Goal: Task Accomplishment & Management: Manage account settings

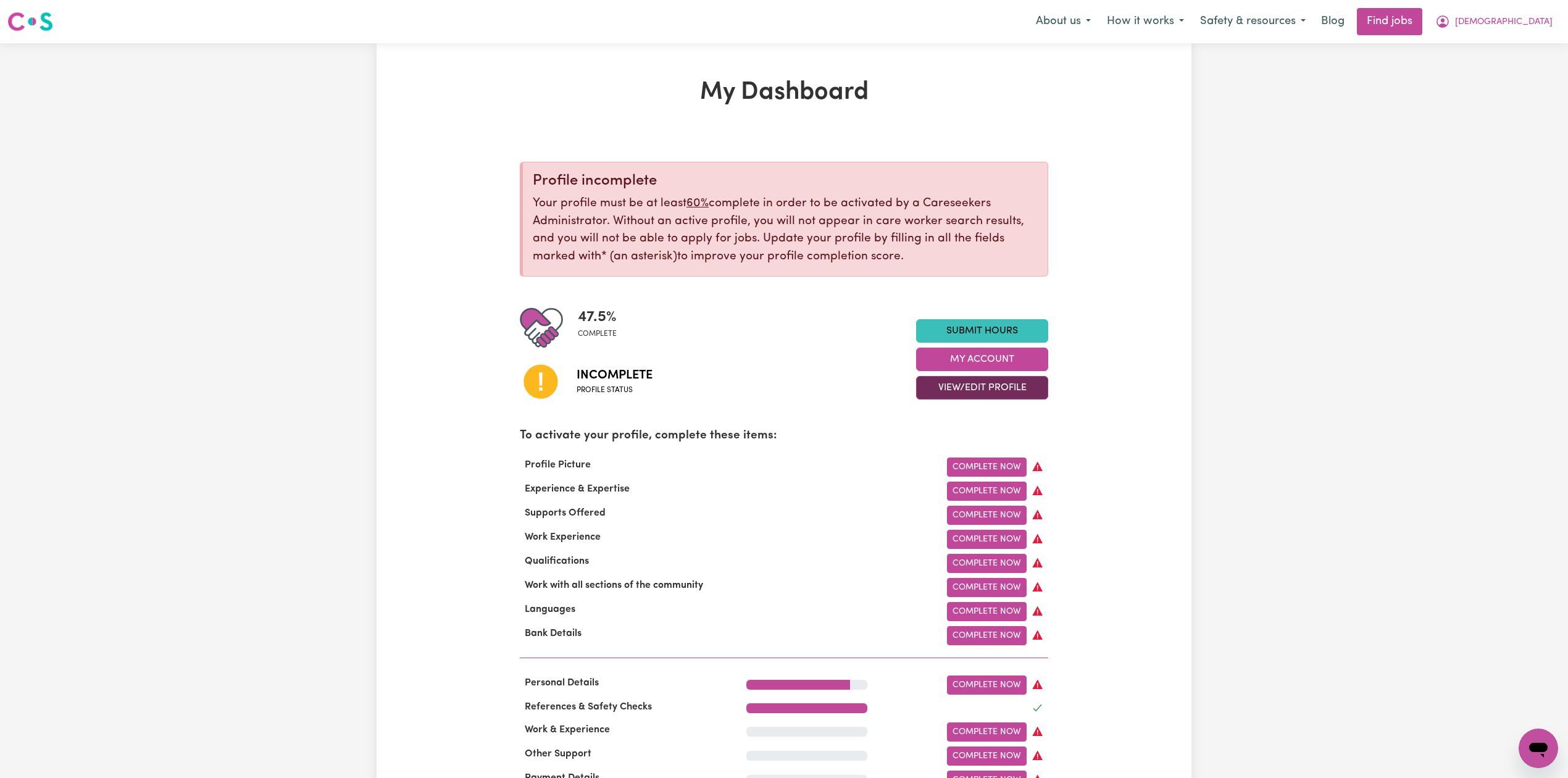
click at [974, 393] on button "View/Edit Profile" at bounding box center [982, 388] width 132 height 24
click at [972, 441] on link "Edit Profile" at bounding box center [974, 444] width 115 height 24
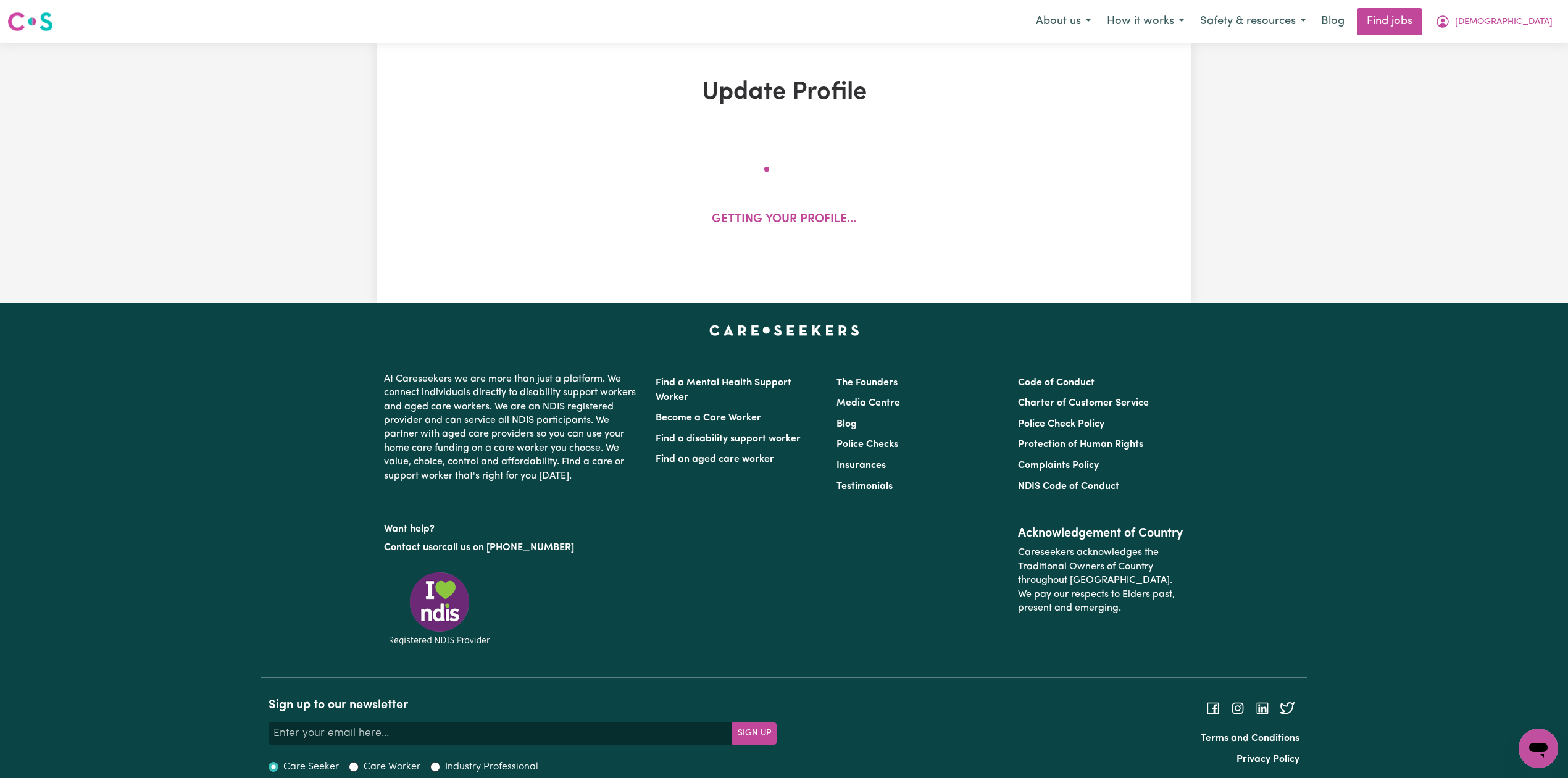
select select "[DEMOGRAPHIC_DATA]"
select select "Student Visa"
select select "Studying a healthcare related degree or qualification"
select select "37"
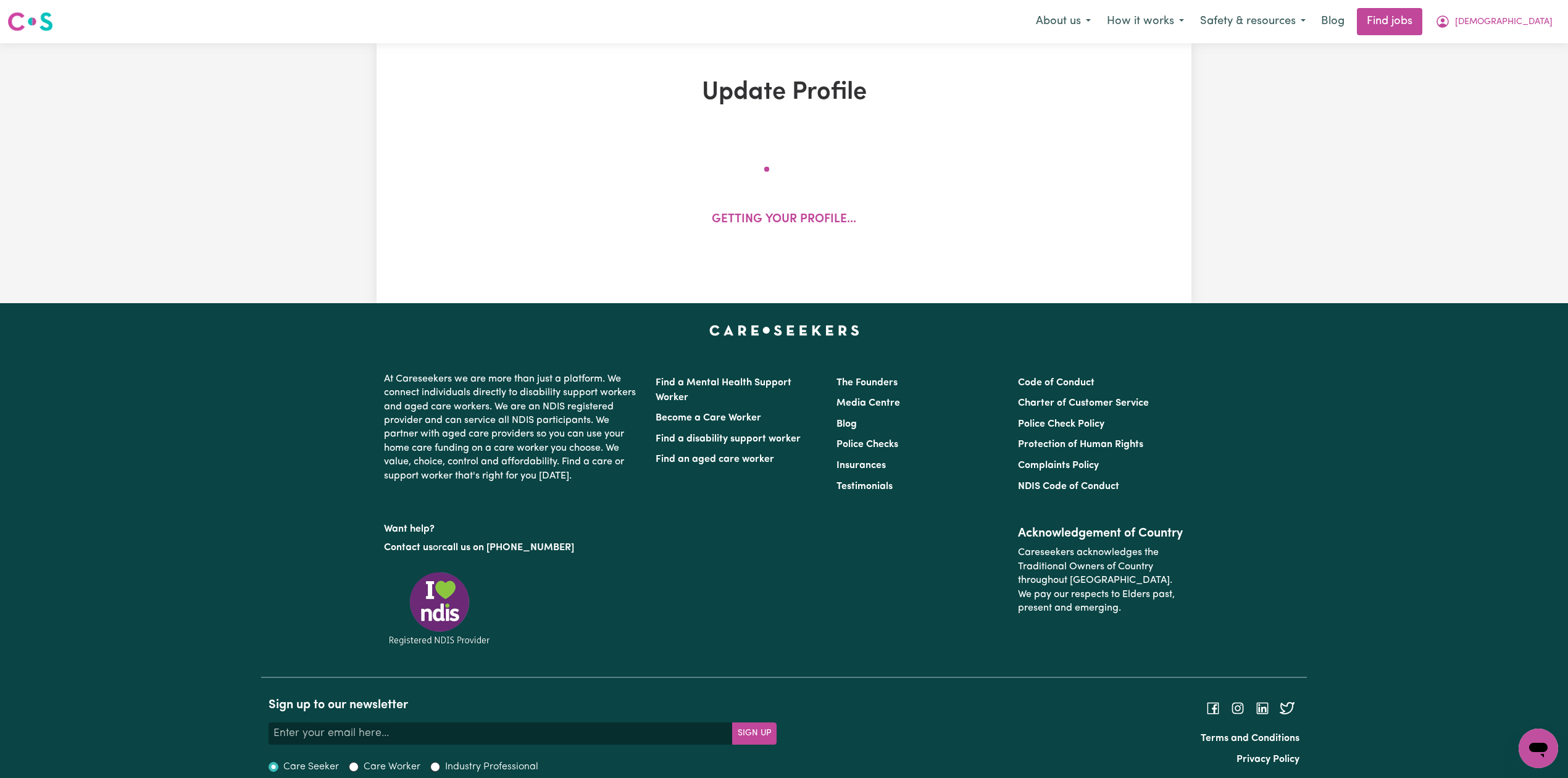
select select "37"
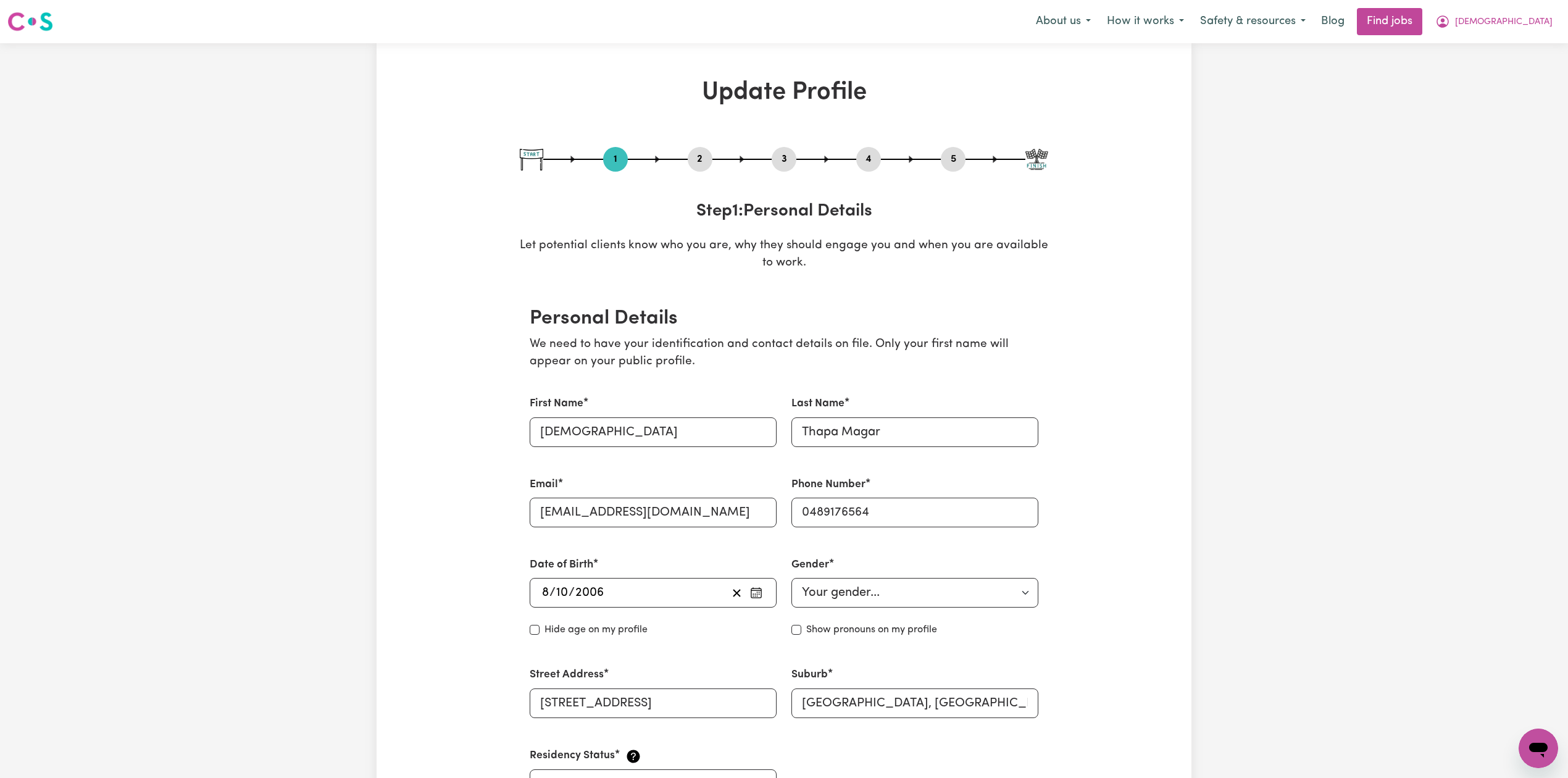
click at [697, 155] on button "2" at bounding box center [699, 160] width 24 height 16
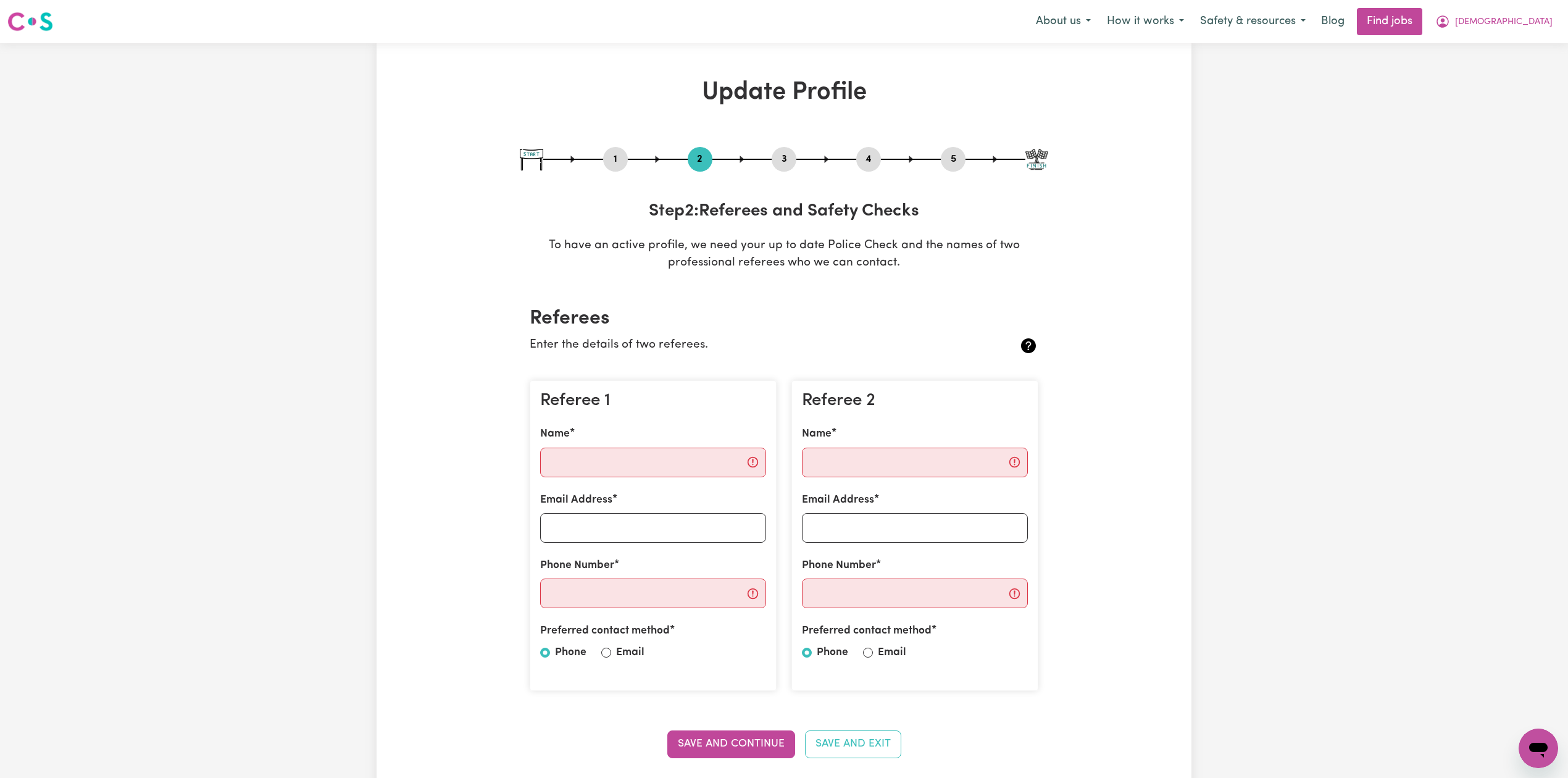
click at [951, 158] on button "5" at bounding box center [953, 160] width 24 height 16
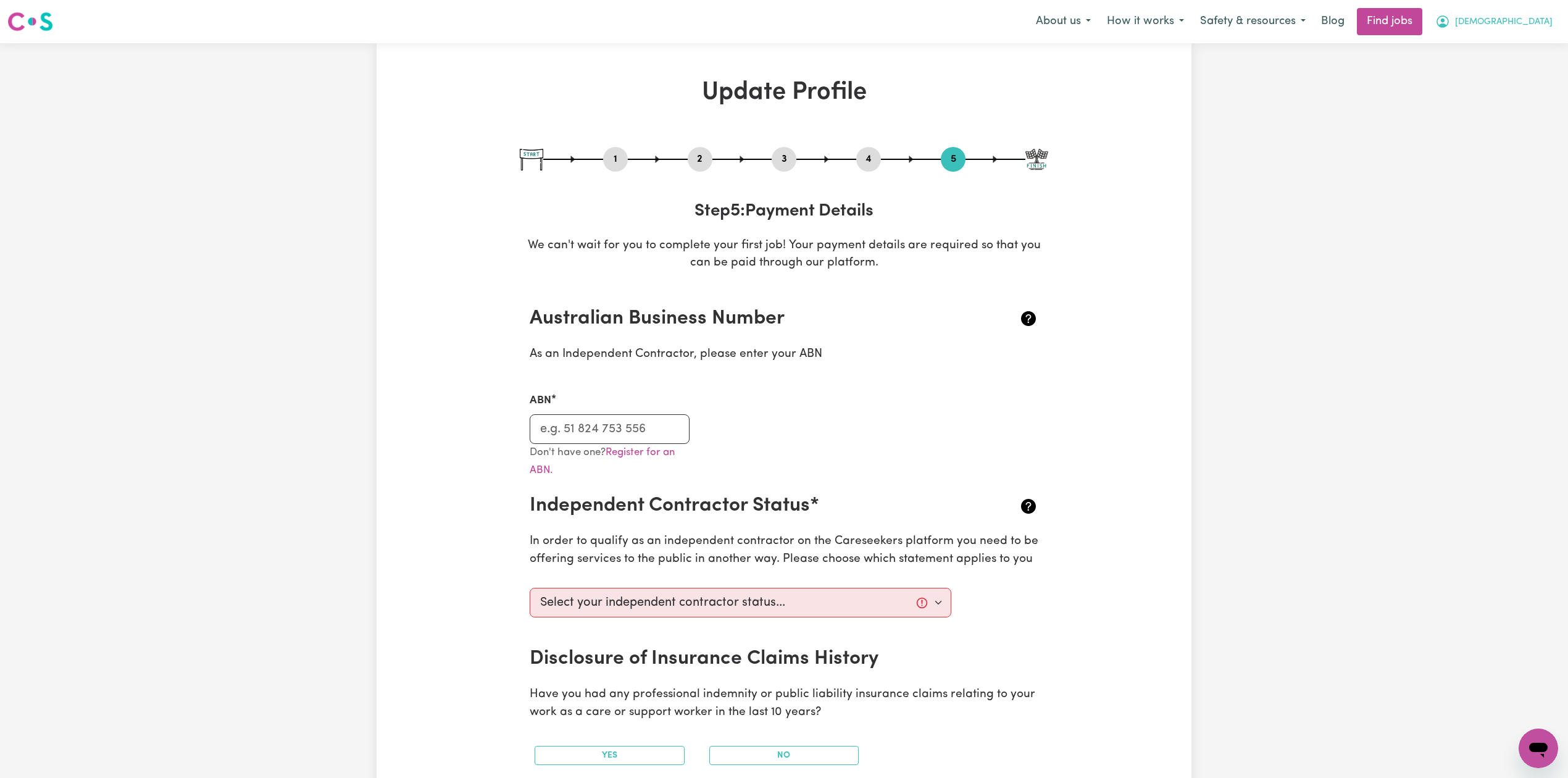
click at [1527, 20] on span "[DEMOGRAPHIC_DATA]" at bounding box center [1504, 22] width 98 height 13
click at [1493, 85] on link "Logout" at bounding box center [1512, 95] width 98 height 24
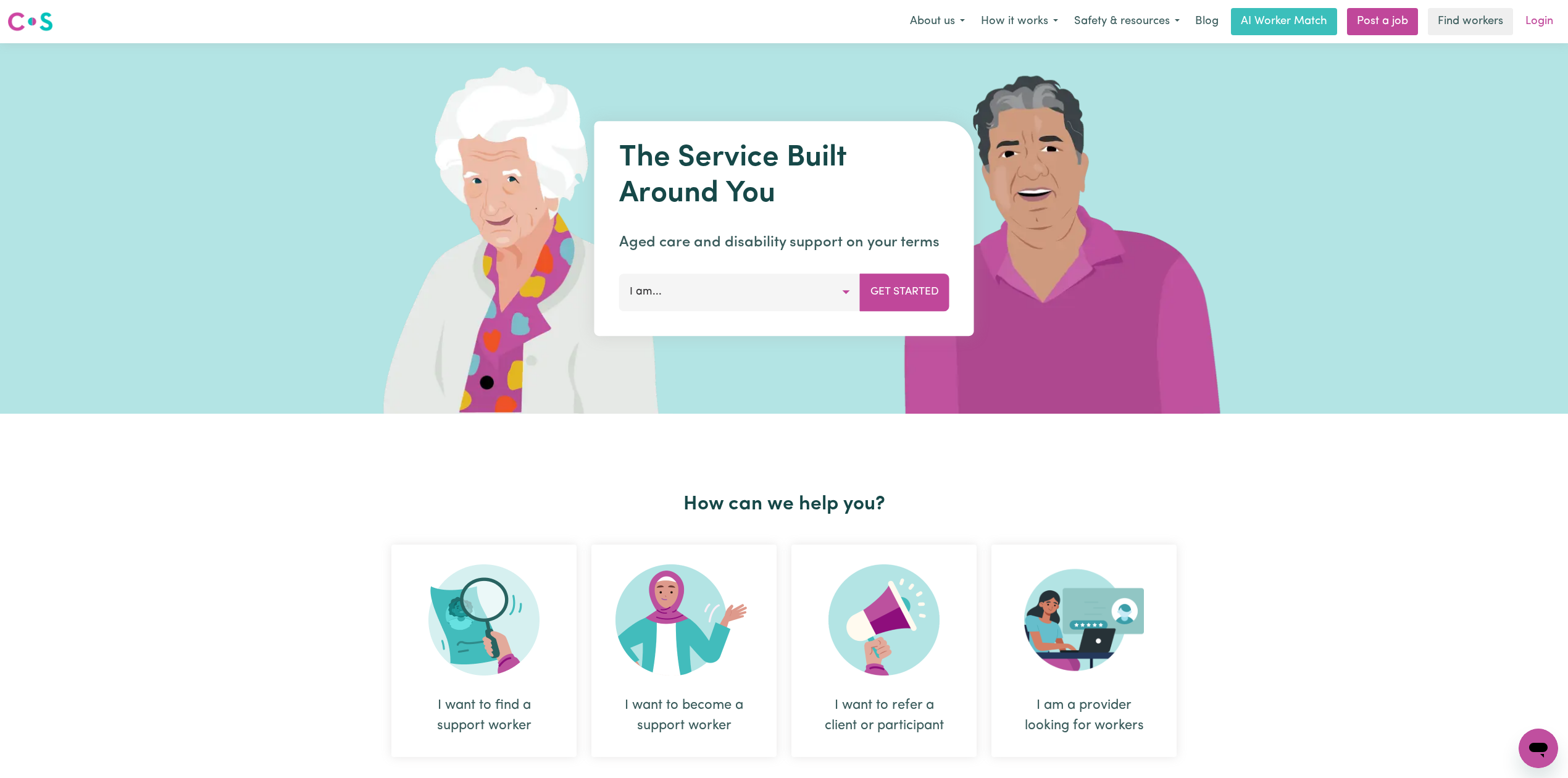
click at [1530, 26] on link "Login" at bounding box center [1540, 21] width 43 height 27
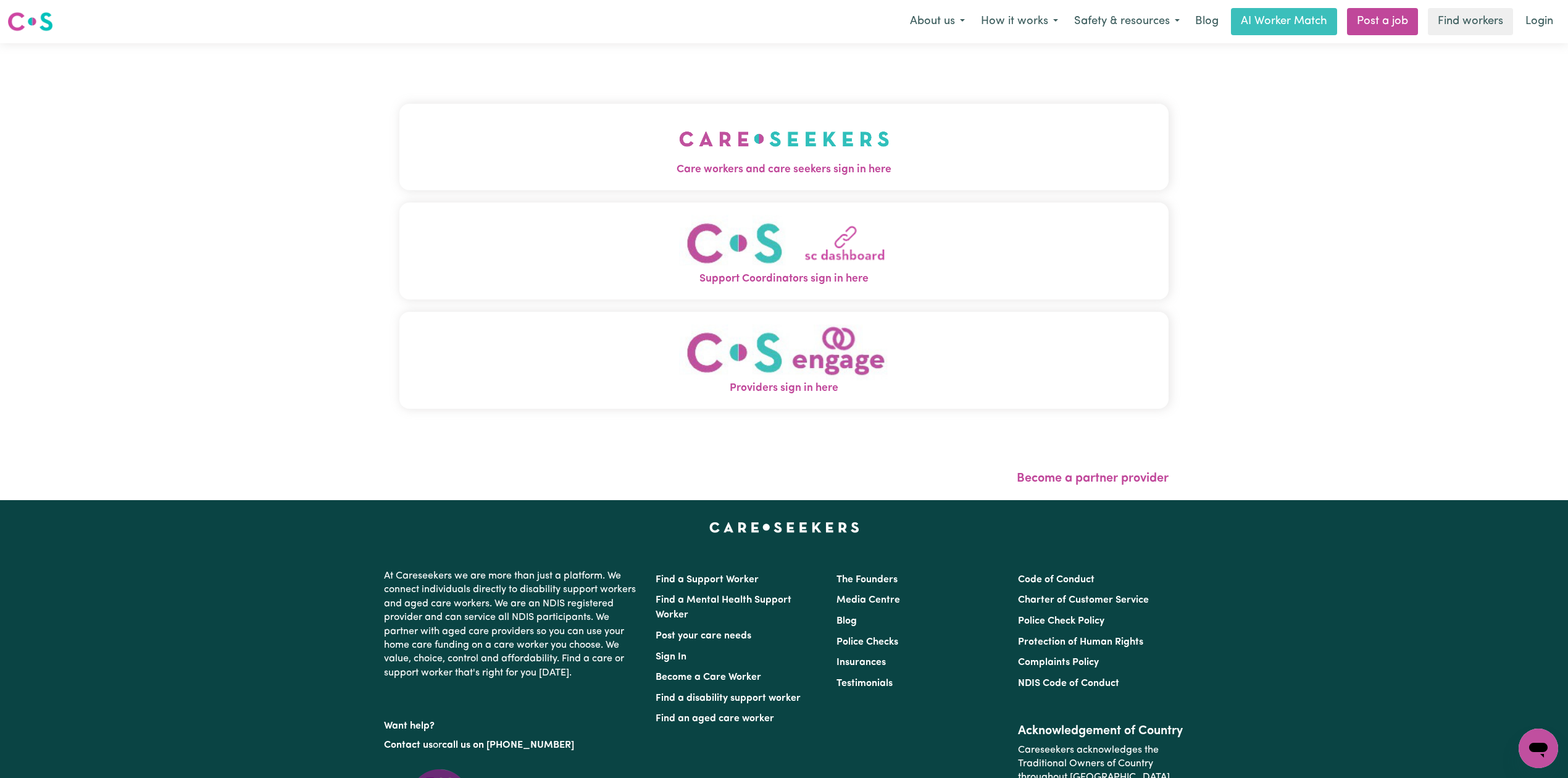
click at [674, 190] on button "Care workers and care seekers sign in here" at bounding box center [784, 146] width 770 height 87
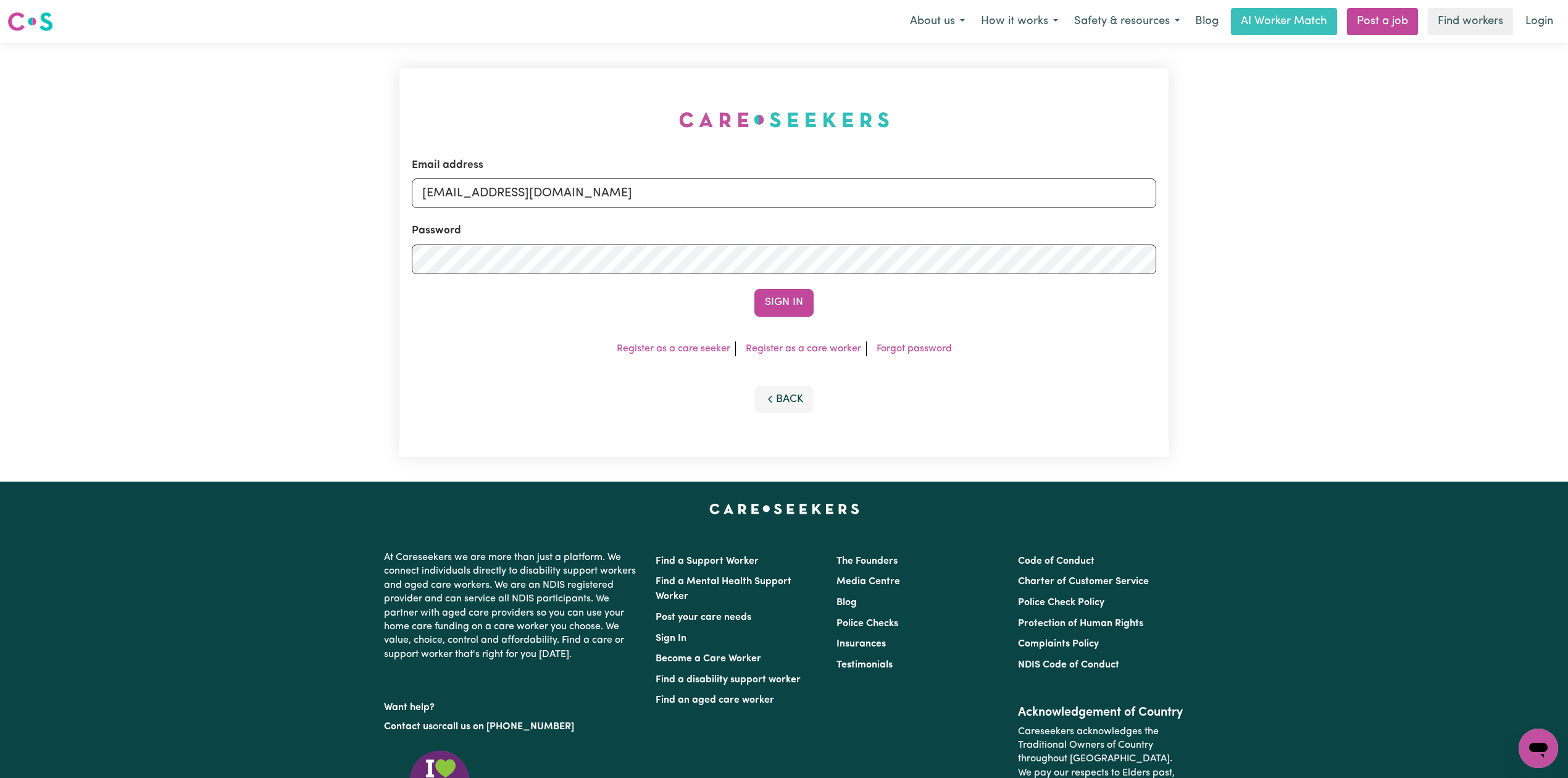
click at [551, 220] on form "Email address [EMAIL_ADDRESS][DOMAIN_NAME] Password Sign In" at bounding box center [784, 237] width 744 height 159
drag, startPoint x: 553, startPoint y: 186, endPoint x: 549, endPoint y: 201, distance: 15.5
click at [553, 186] on input "[EMAIL_ADDRESS][DOMAIN_NAME]" at bounding box center [784, 193] width 744 height 30
drag, startPoint x: 486, startPoint y: 189, endPoint x: 829, endPoint y: 197, distance: 343.1
click at [829, 197] on input "Superuser~[EMAIL_ADDRESS][DOMAIN_NAME]" at bounding box center [784, 193] width 744 height 30
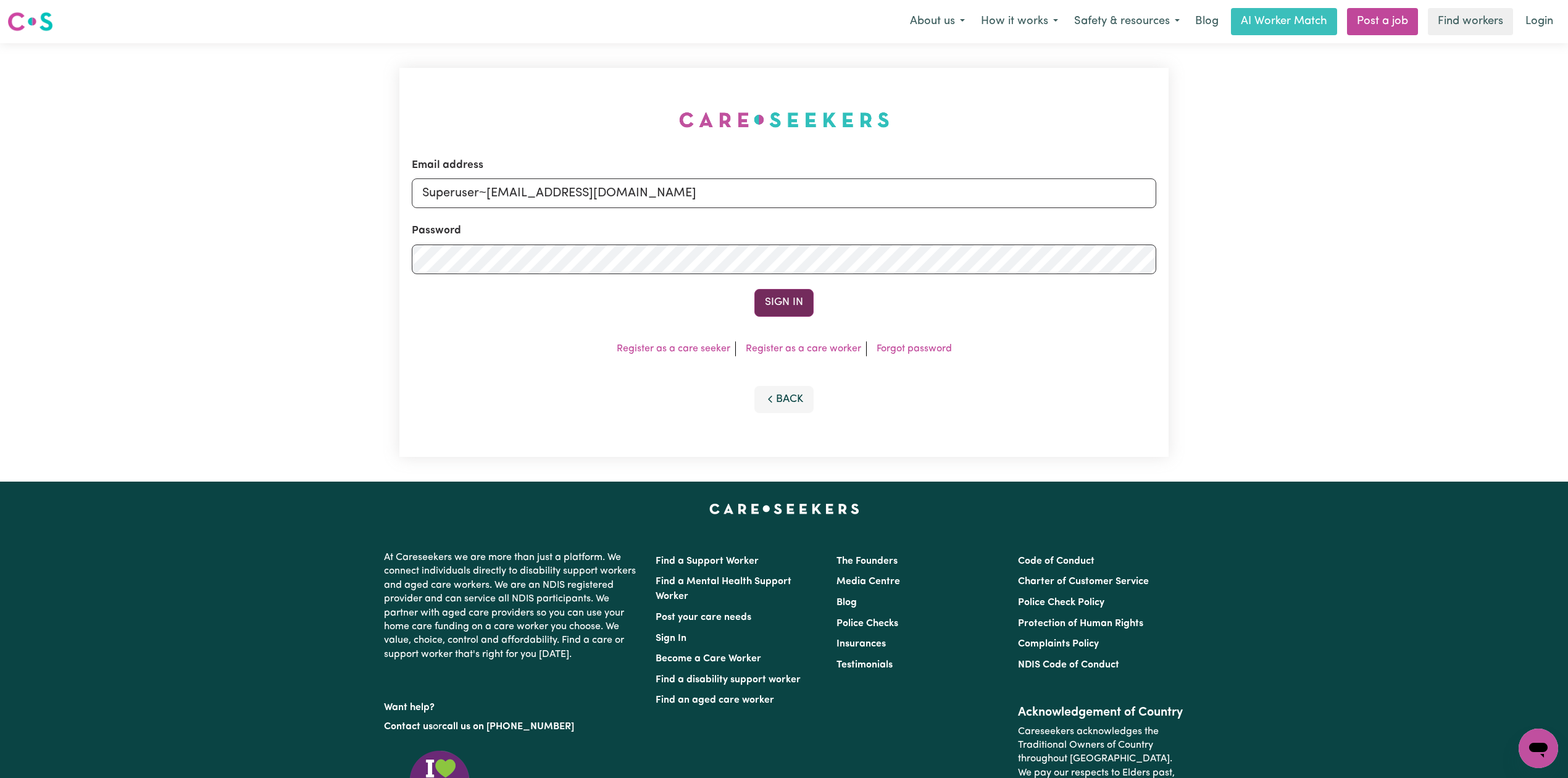
type input "Superuser~[EMAIL_ADDRESS][DOMAIN_NAME]"
click at [775, 293] on button "Sign In" at bounding box center [784, 302] width 59 height 27
